Goal: Complete application form

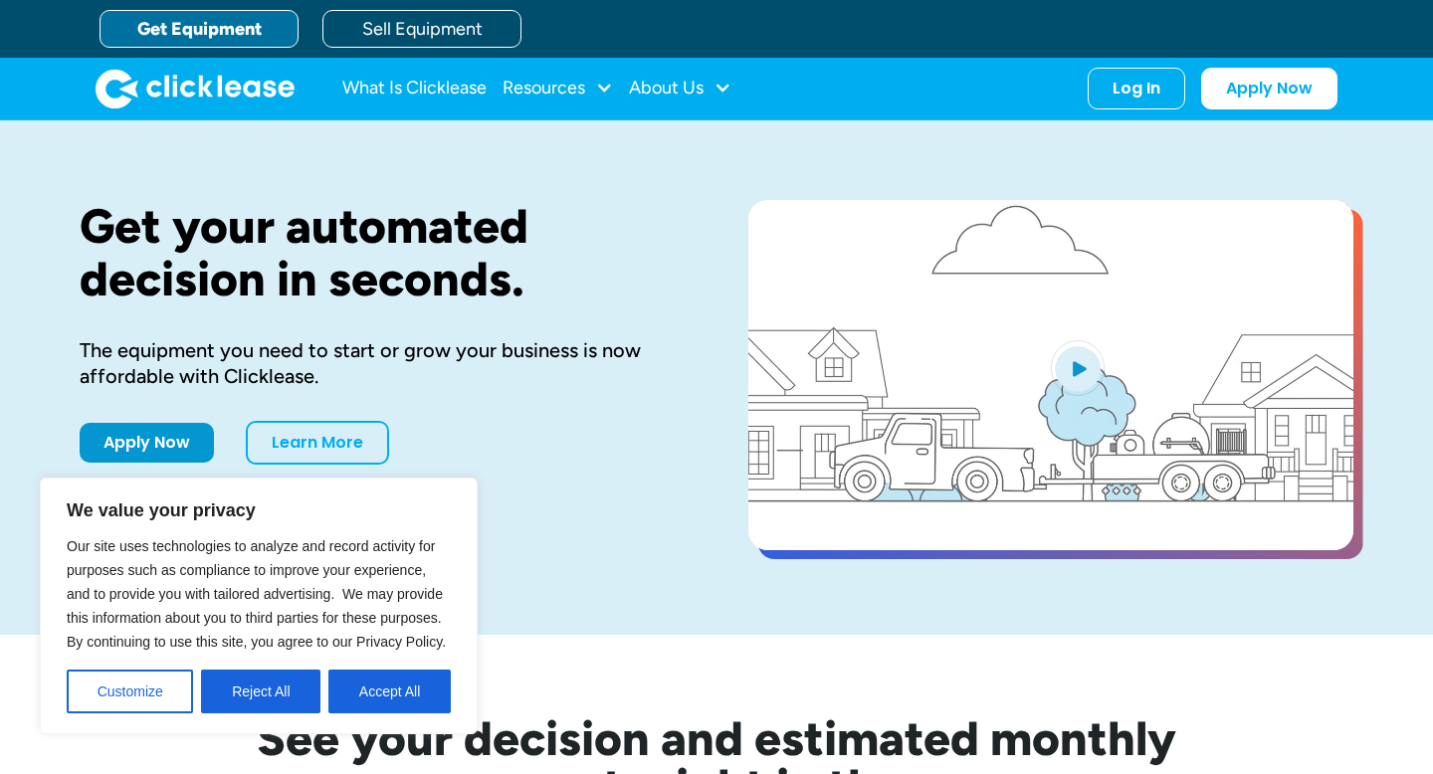
click at [231, 38] on link "Get Equipment" at bounding box center [199, 29] width 199 height 38
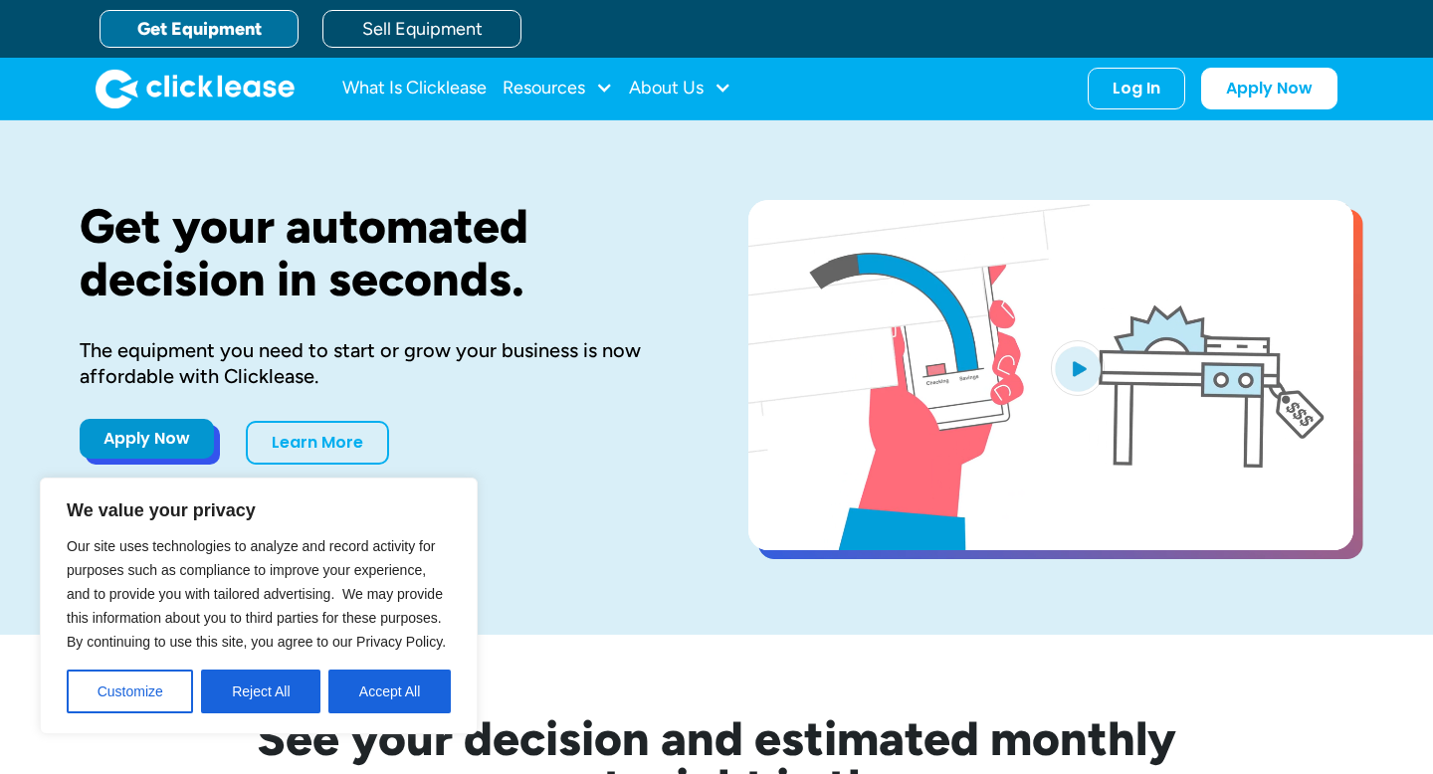
click at [150, 442] on link "Apply Now" at bounding box center [147, 439] width 134 height 40
